Goal: Task Accomplishment & Management: Use online tool/utility

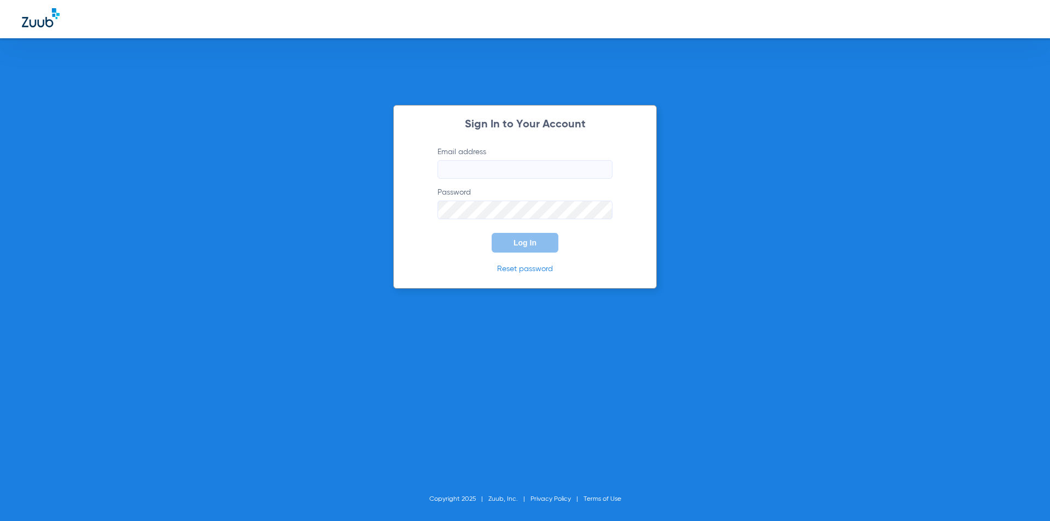
type input "[EMAIL_ADDRESS][DOMAIN_NAME]"
click at [517, 249] on button "Log In" at bounding box center [525, 243] width 67 height 20
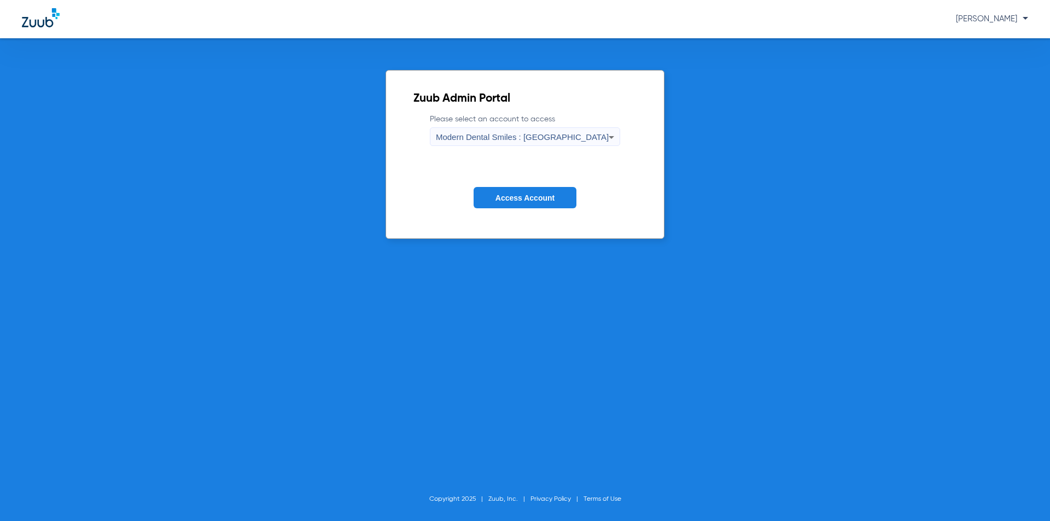
click at [587, 136] on span "Modern Dental Smiles : [GEOGRAPHIC_DATA]" at bounding box center [522, 136] width 173 height 9
click at [587, 138] on span "Modern Dental Smiles : [GEOGRAPHIC_DATA]" at bounding box center [522, 136] width 173 height 9
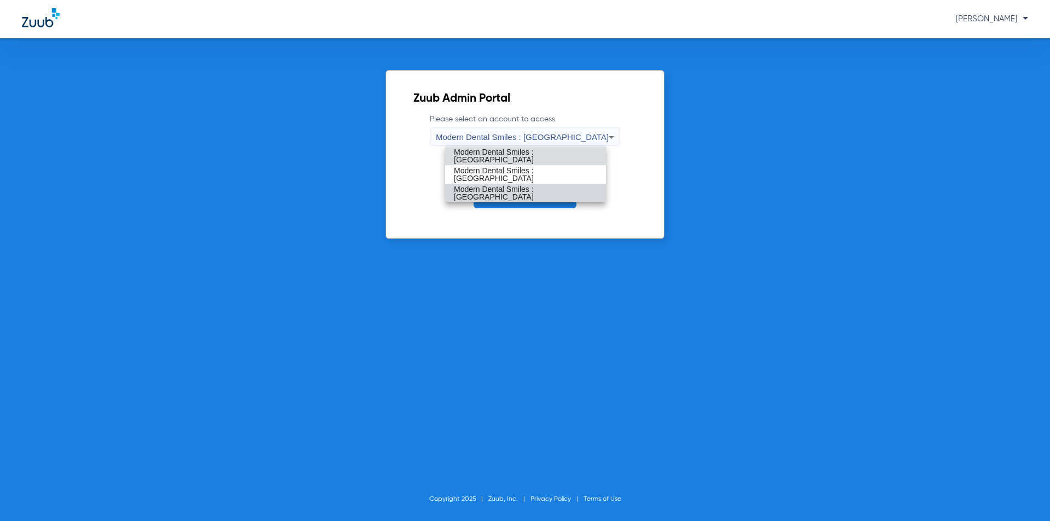
click at [562, 189] on span "Modern Dental Smiles : [GEOGRAPHIC_DATA]" at bounding box center [525, 192] width 143 height 15
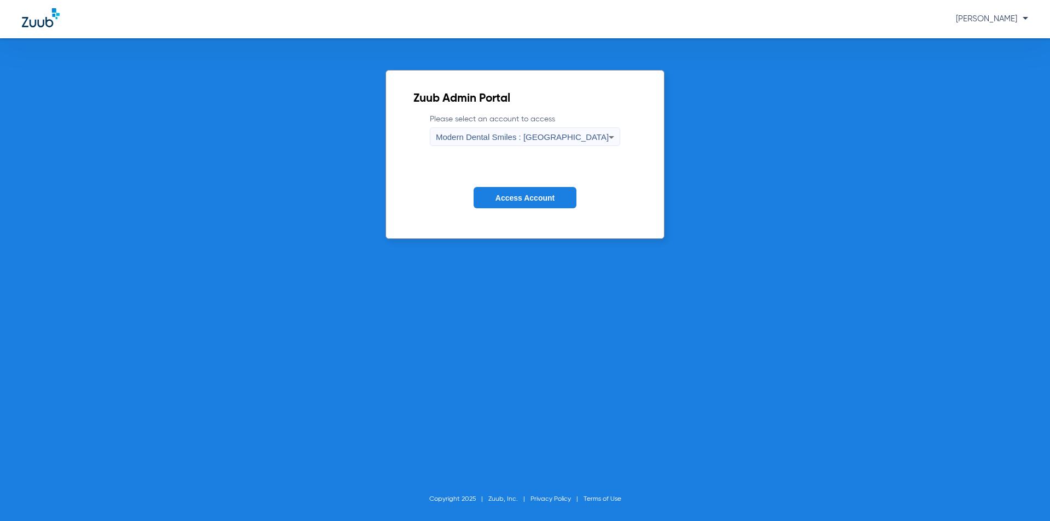
click at [536, 188] on button "Access Account" at bounding box center [525, 197] width 103 height 21
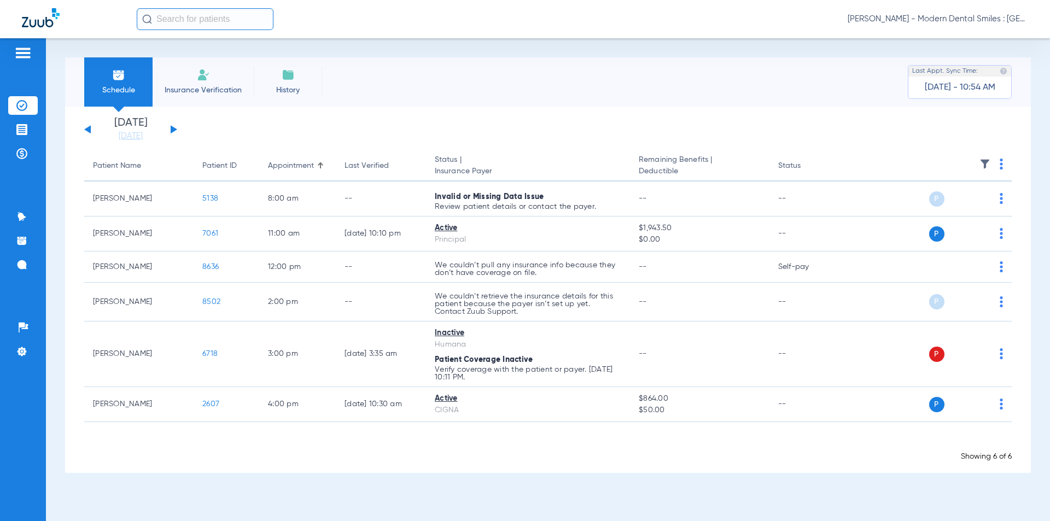
click at [170, 127] on div "[DATE] [DATE] [DATE] [DATE] [DATE] [DATE] [DATE] [DATE] [DATE] [DATE] [DATE] [D…" at bounding box center [130, 130] width 93 height 24
click at [172, 127] on button at bounding box center [174, 129] width 7 height 8
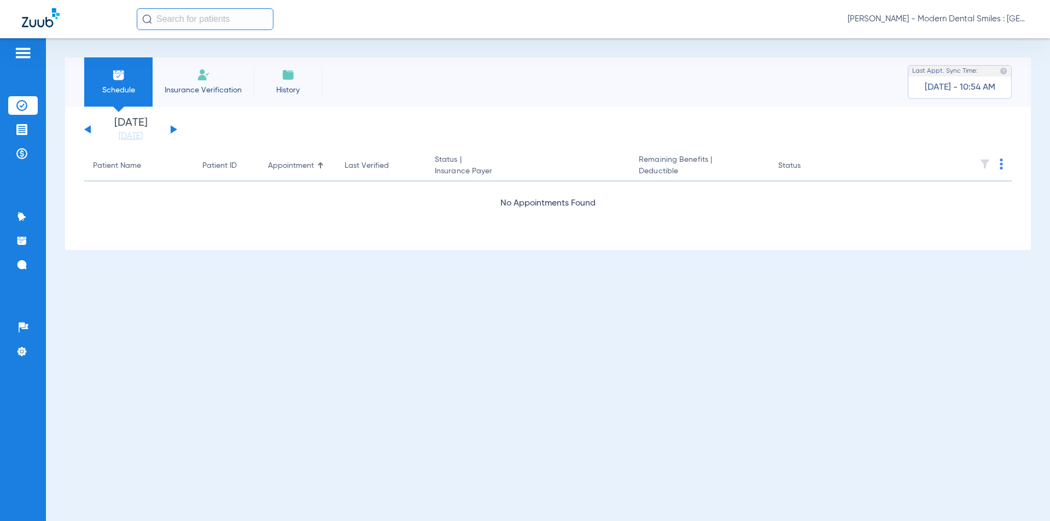
click at [166, 128] on div "[DATE] [DATE] [DATE] [DATE] [DATE] [DATE] [DATE] [DATE] [DATE] [DATE] [DATE] [D…" at bounding box center [130, 130] width 93 height 24
click at [173, 132] on div "[DATE] [DATE] [DATE] [DATE] [DATE] [DATE] [DATE] [DATE] [DATE] [DATE] [DATE] [D…" at bounding box center [130, 130] width 93 height 24
click at [171, 131] on button at bounding box center [174, 129] width 7 height 8
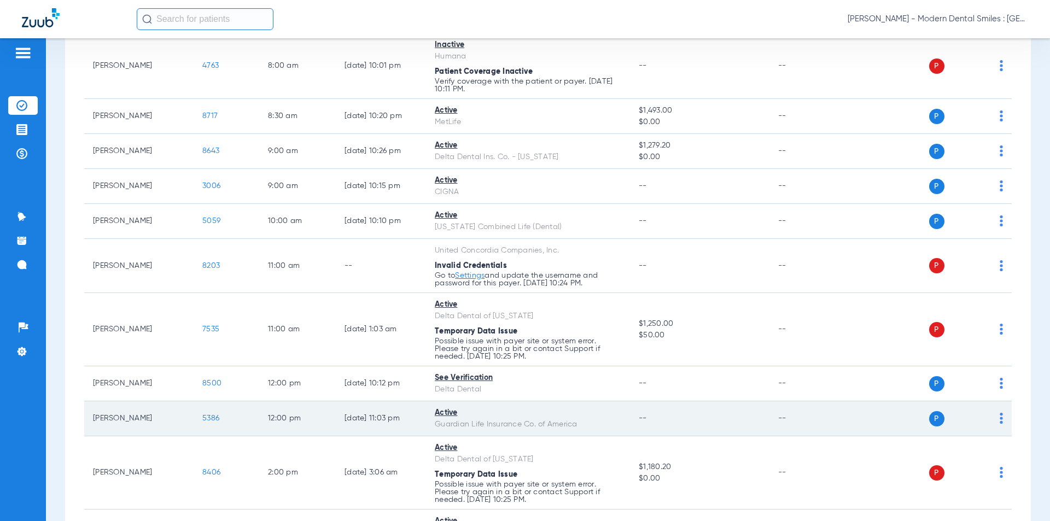
scroll to position [164, 0]
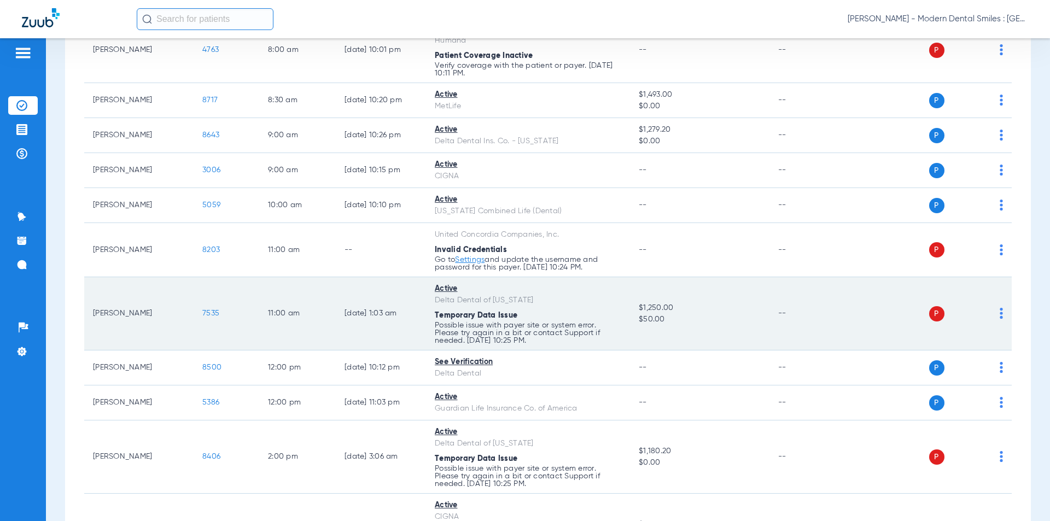
click at [995, 307] on td "P S" at bounding box center [928, 313] width 169 height 73
click at [1000, 313] on img at bounding box center [1001, 313] width 3 height 11
click at [1000, 317] on img at bounding box center [1001, 313] width 3 height 11
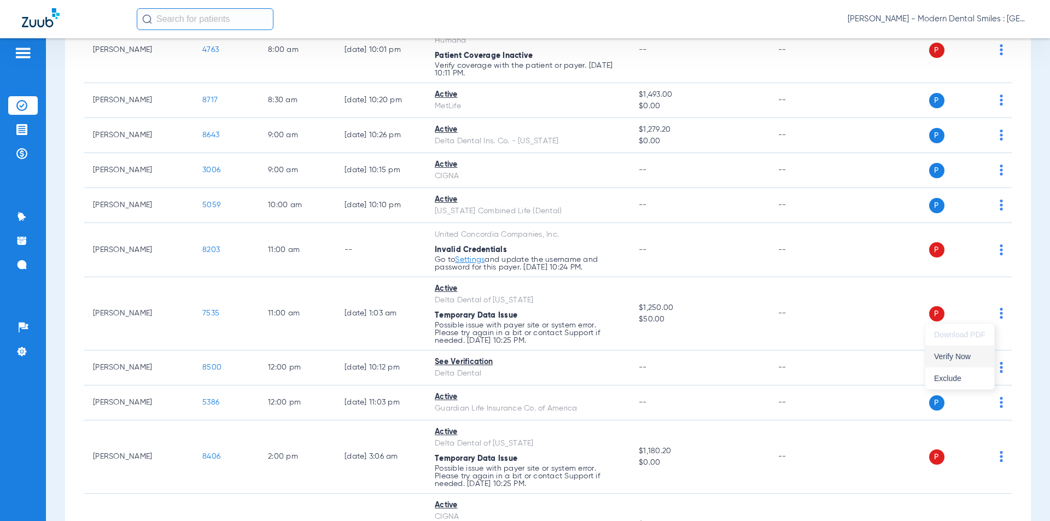
click at [963, 362] on button "Verify Now" at bounding box center [960, 357] width 69 height 22
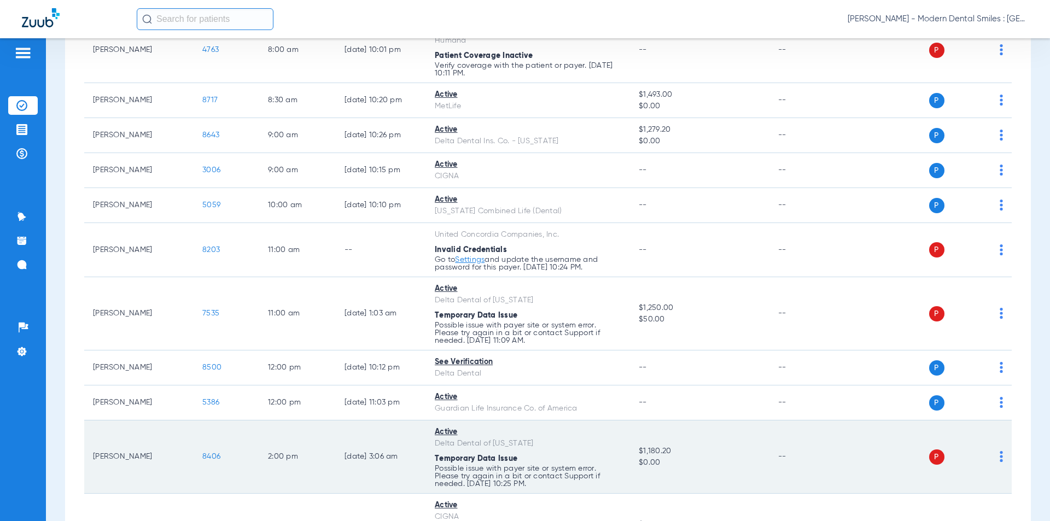
scroll to position [328, 0]
